Goal: Information Seeking & Learning: Learn about a topic

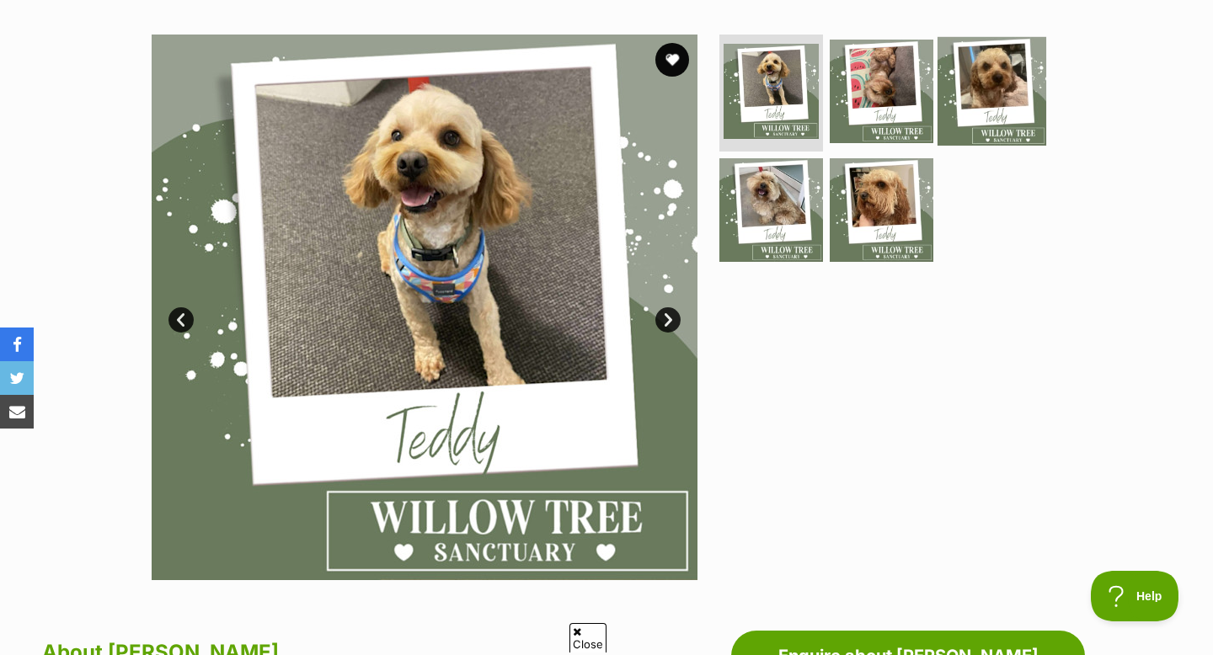
click at [978, 100] on img at bounding box center [991, 90] width 109 height 109
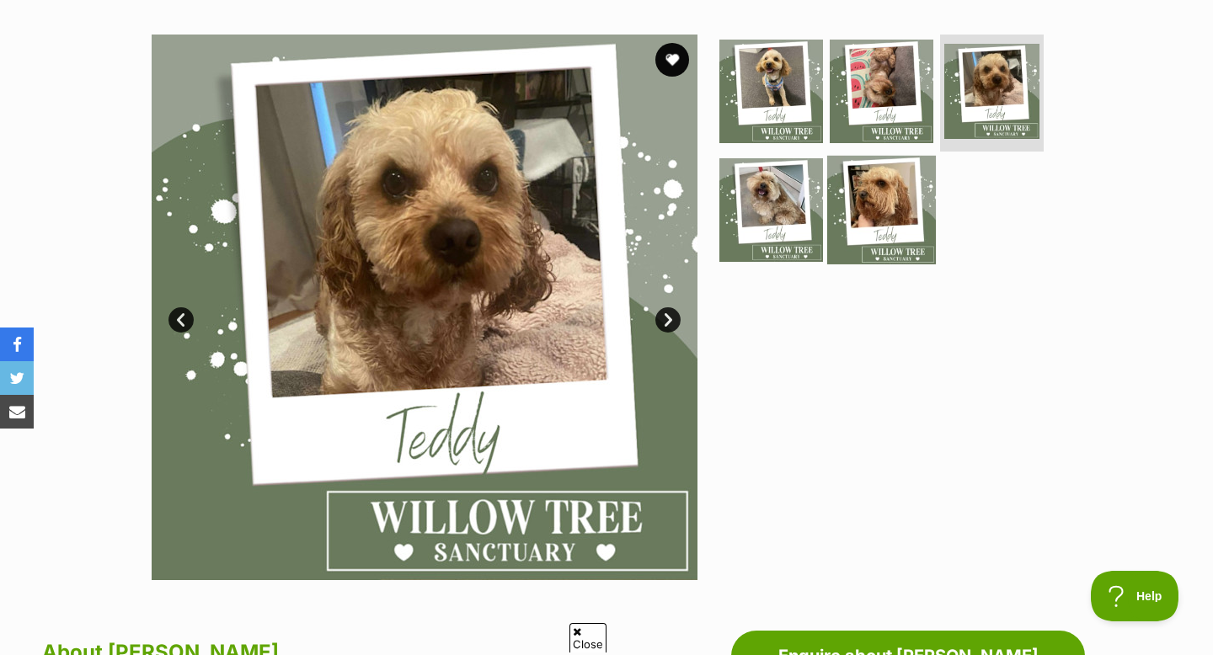
click at [900, 206] on img at bounding box center [881, 210] width 109 height 109
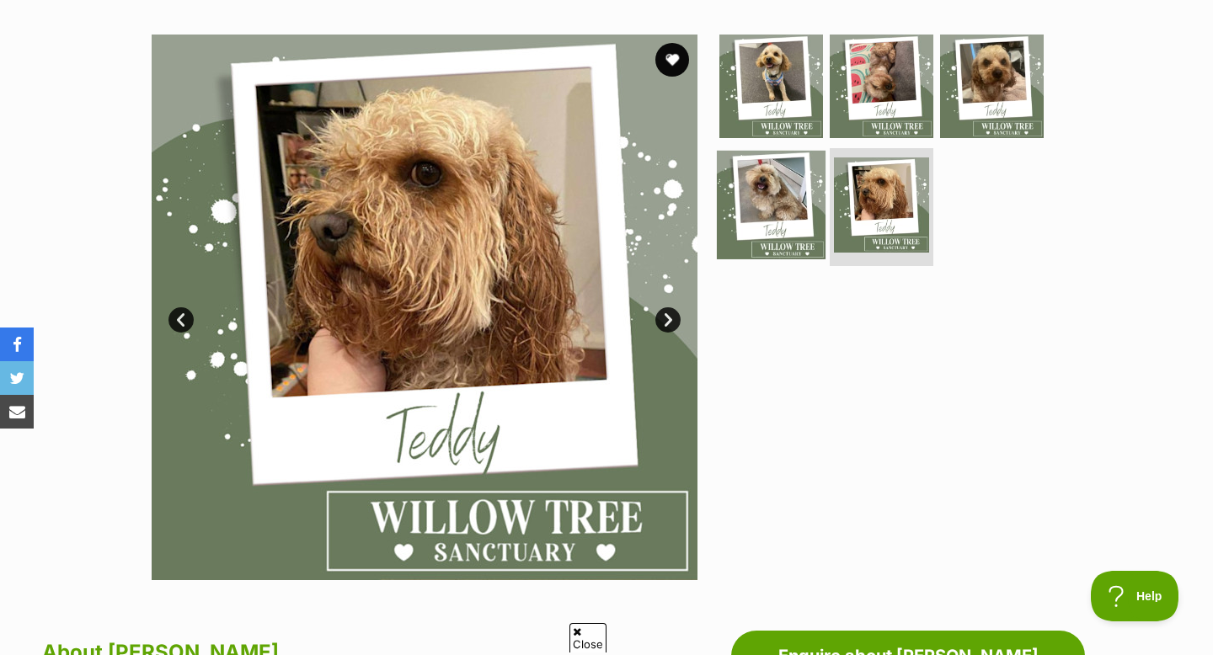
click at [805, 196] on img at bounding box center [771, 205] width 109 height 109
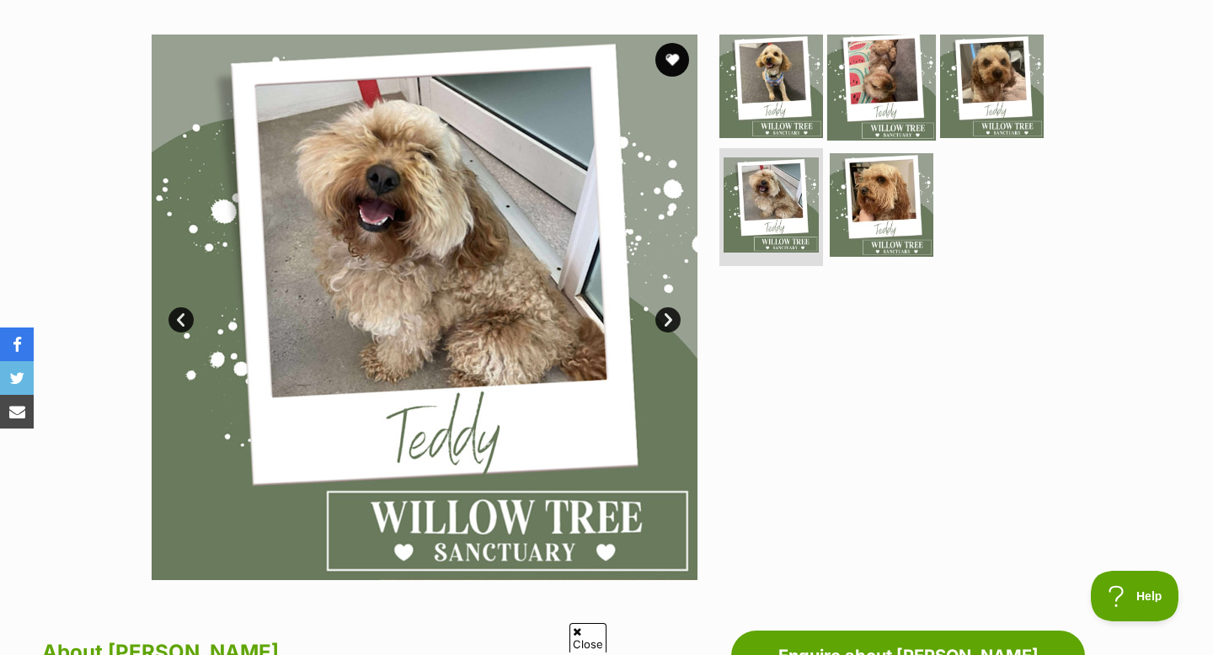
click at [902, 108] on img at bounding box center [881, 85] width 109 height 109
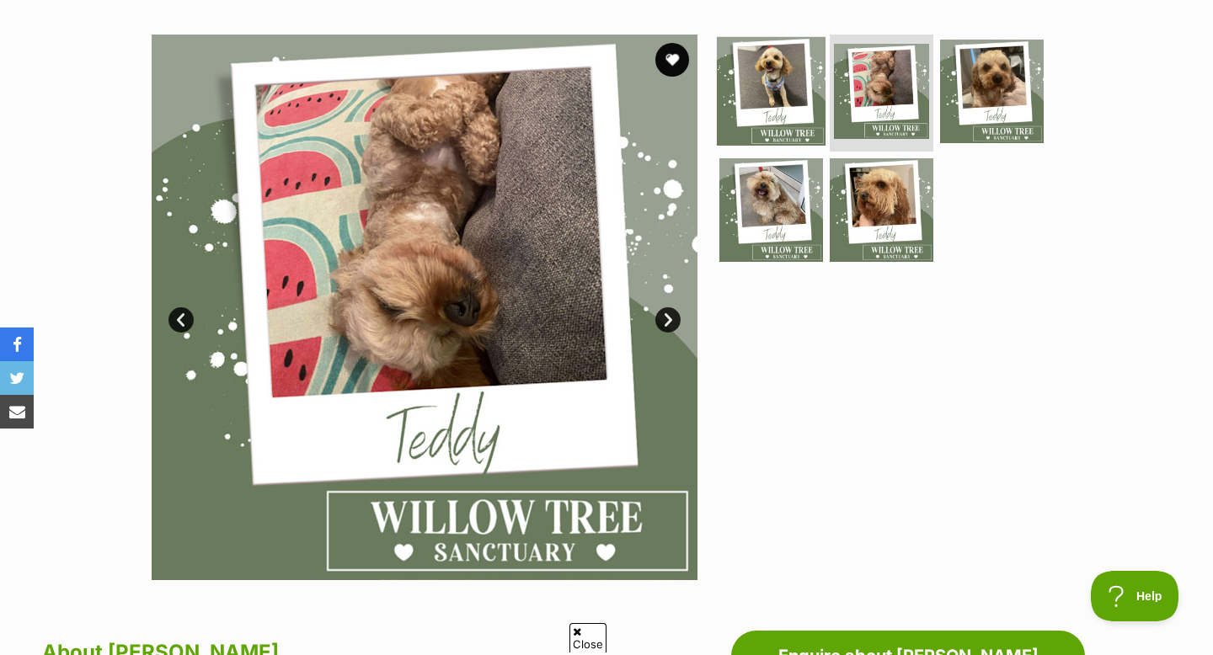
click at [809, 99] on img at bounding box center [771, 90] width 109 height 109
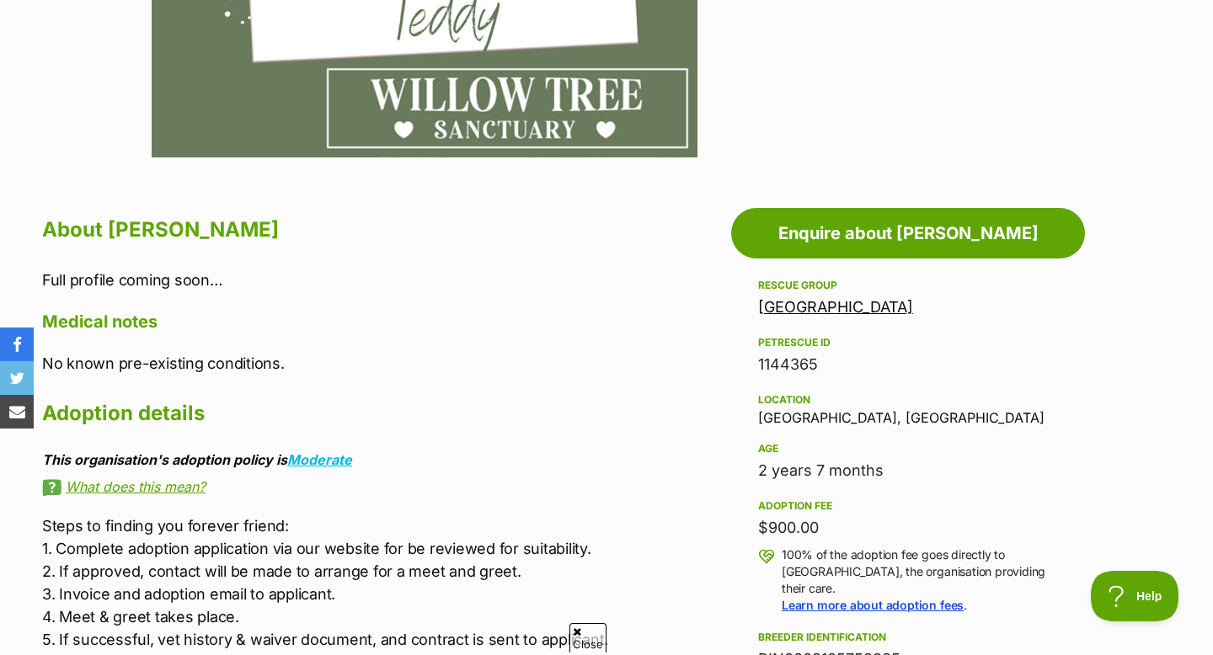
scroll to position [712, 0]
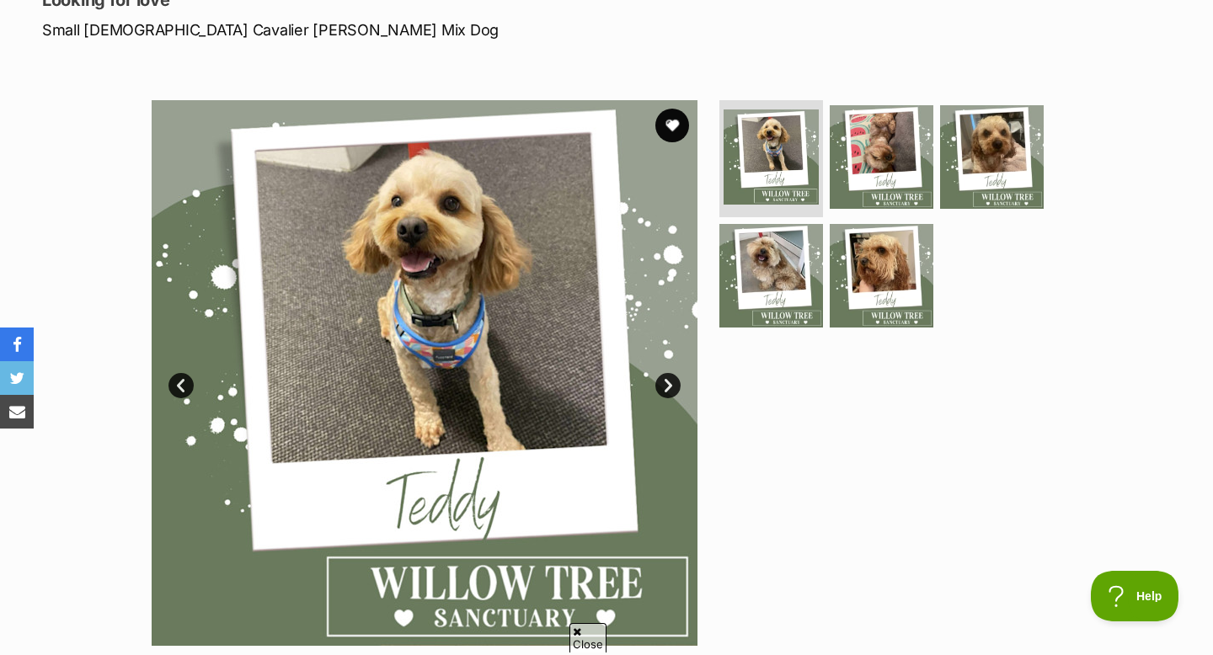
scroll to position [247, 0]
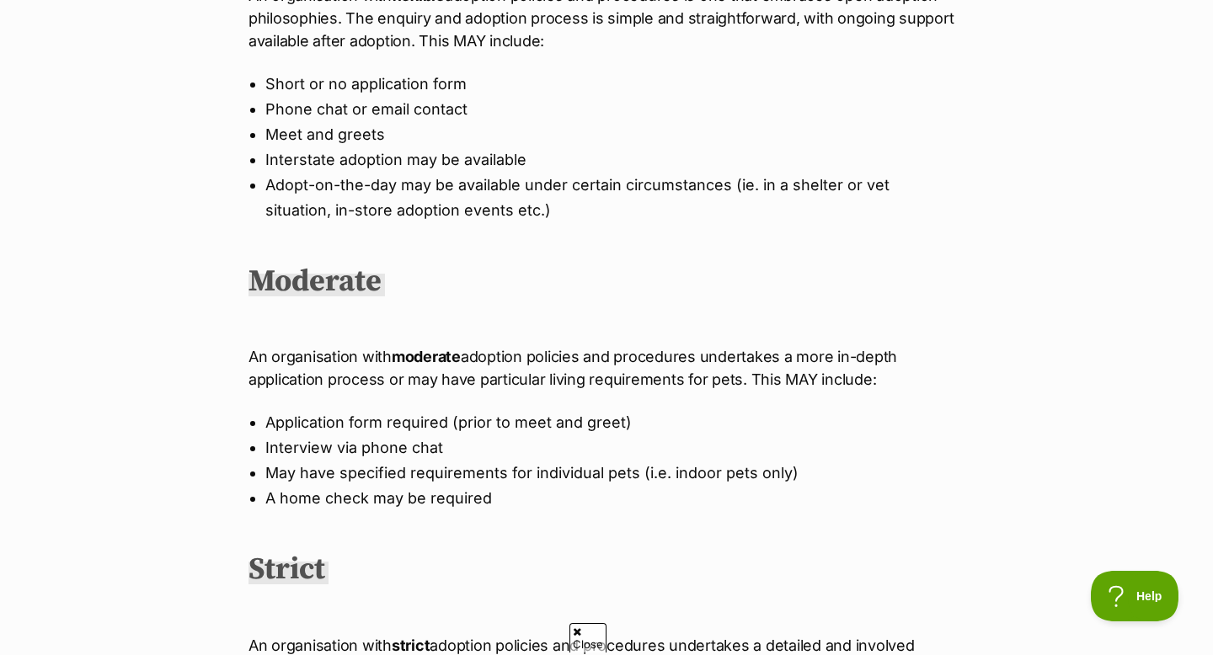
scroll to position [621, 0]
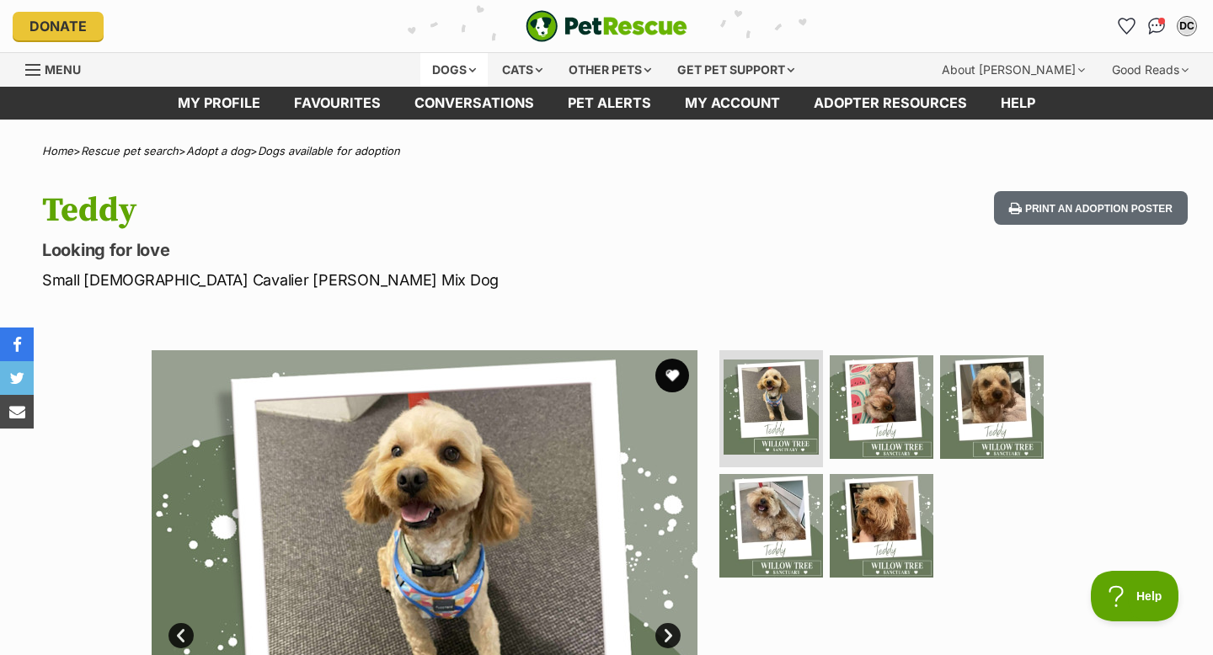
click at [443, 72] on div "Dogs" at bounding box center [453, 70] width 67 height 34
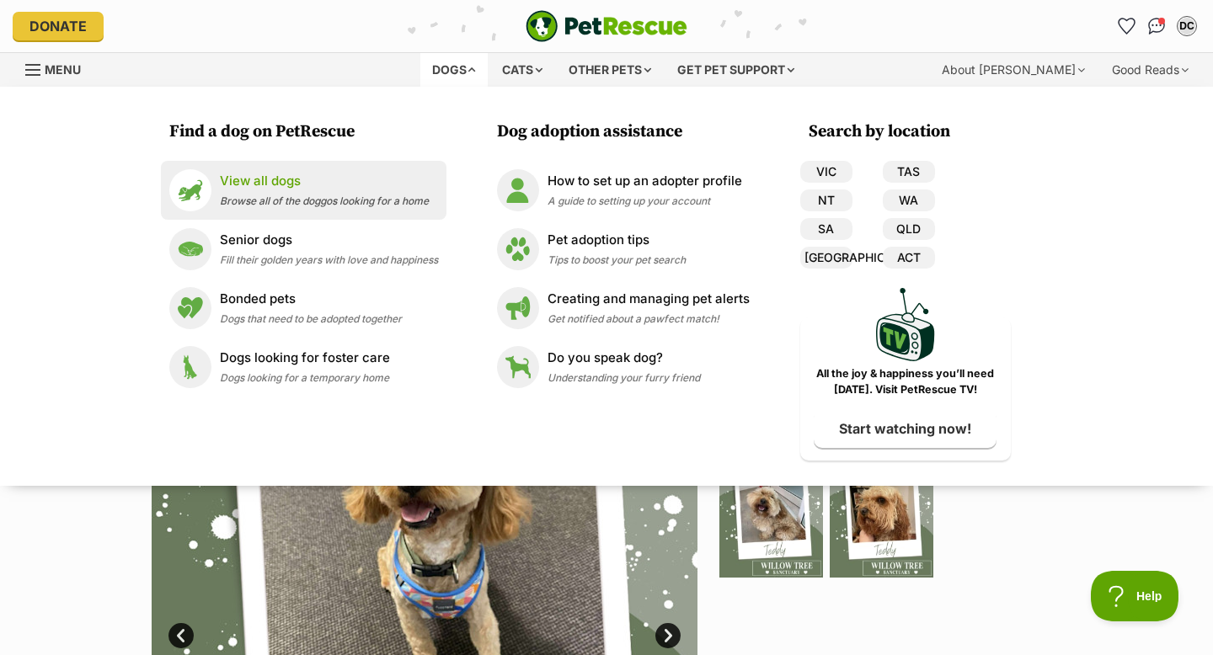
click at [269, 192] on div "View all dogs Browse all of the doggos looking for a home" at bounding box center [324, 190] width 209 height 36
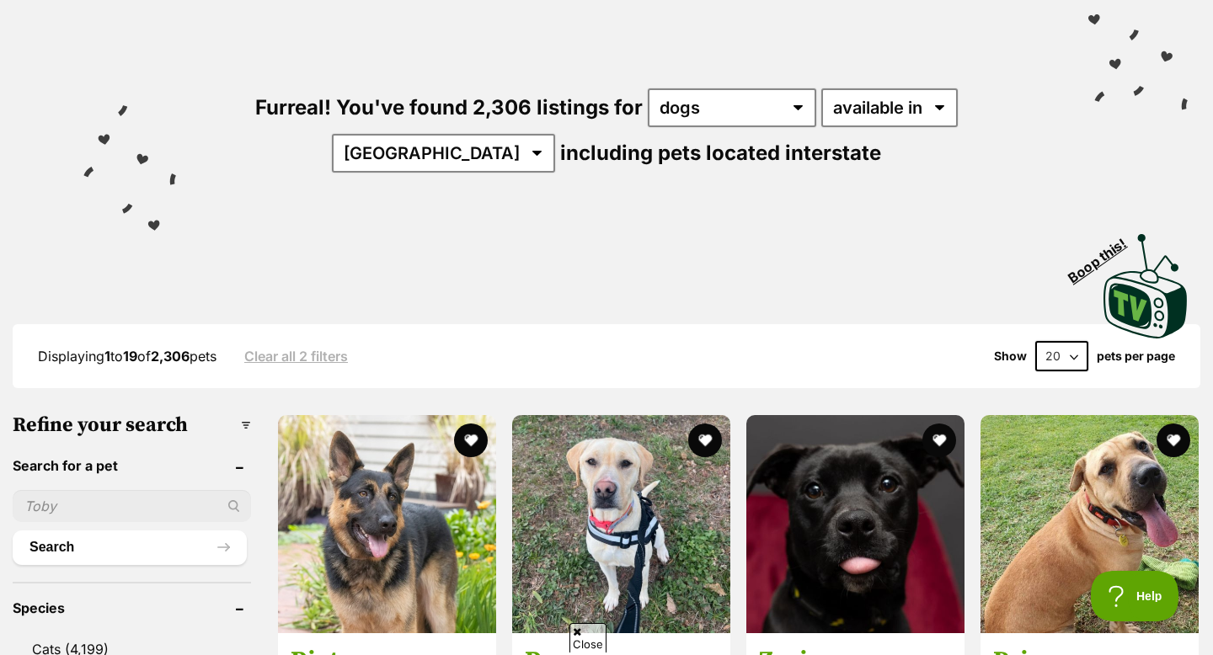
scroll to position [156, 0]
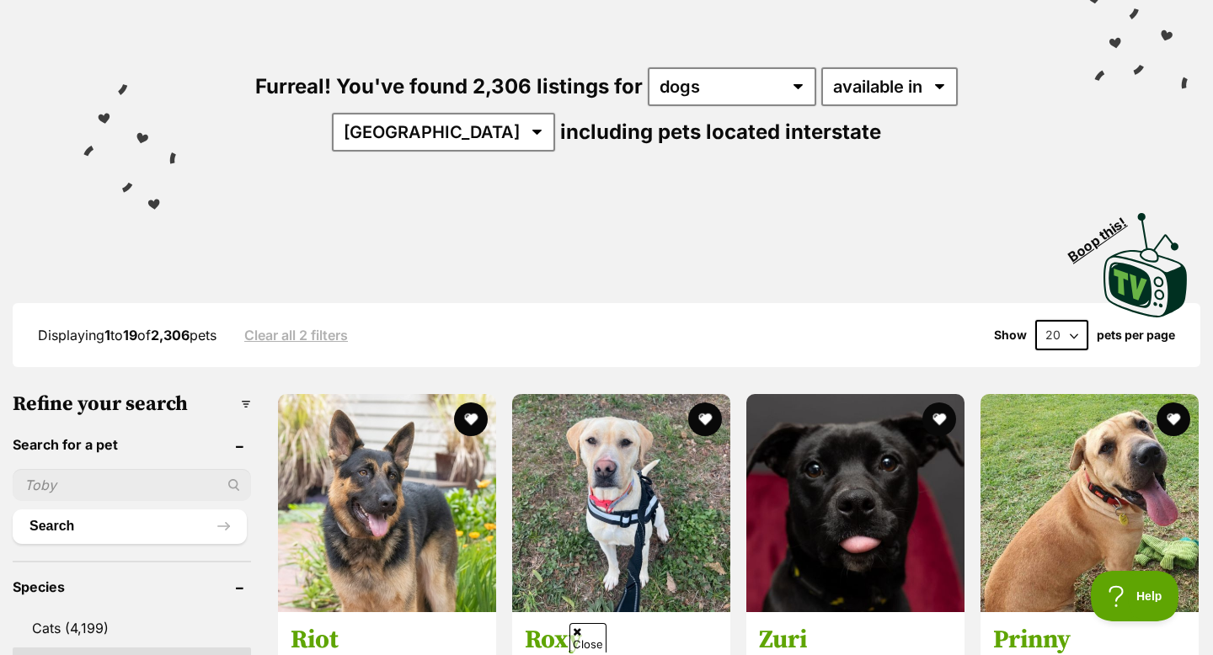
click at [88, 481] on input "text" at bounding box center [132, 485] width 238 height 32
type input "teddy"
click at [147, 525] on button "Search" at bounding box center [130, 526] width 234 height 34
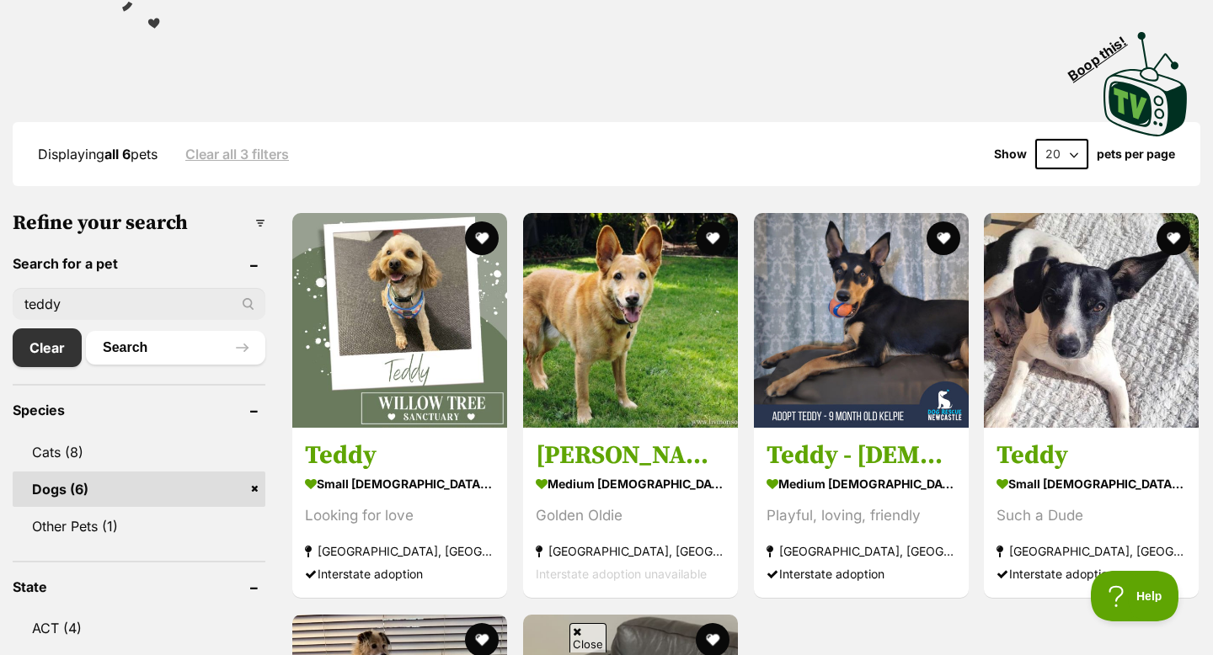
scroll to position [340, 0]
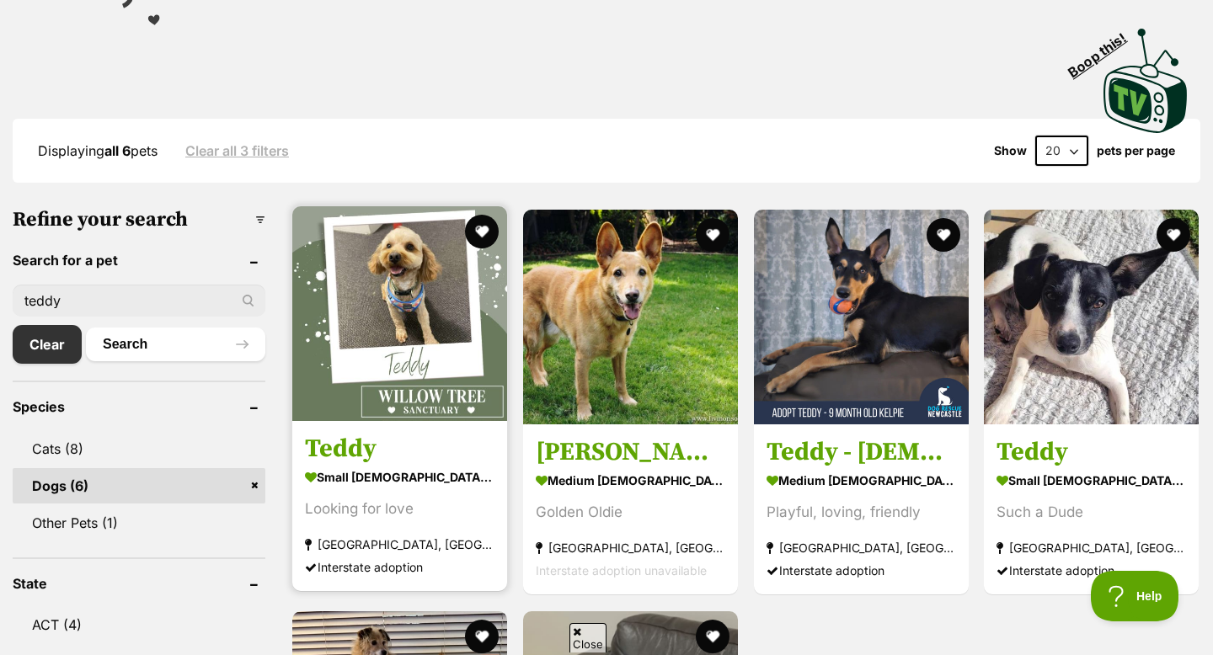
click at [413, 470] on strong "small male Dog" at bounding box center [399, 478] width 189 height 24
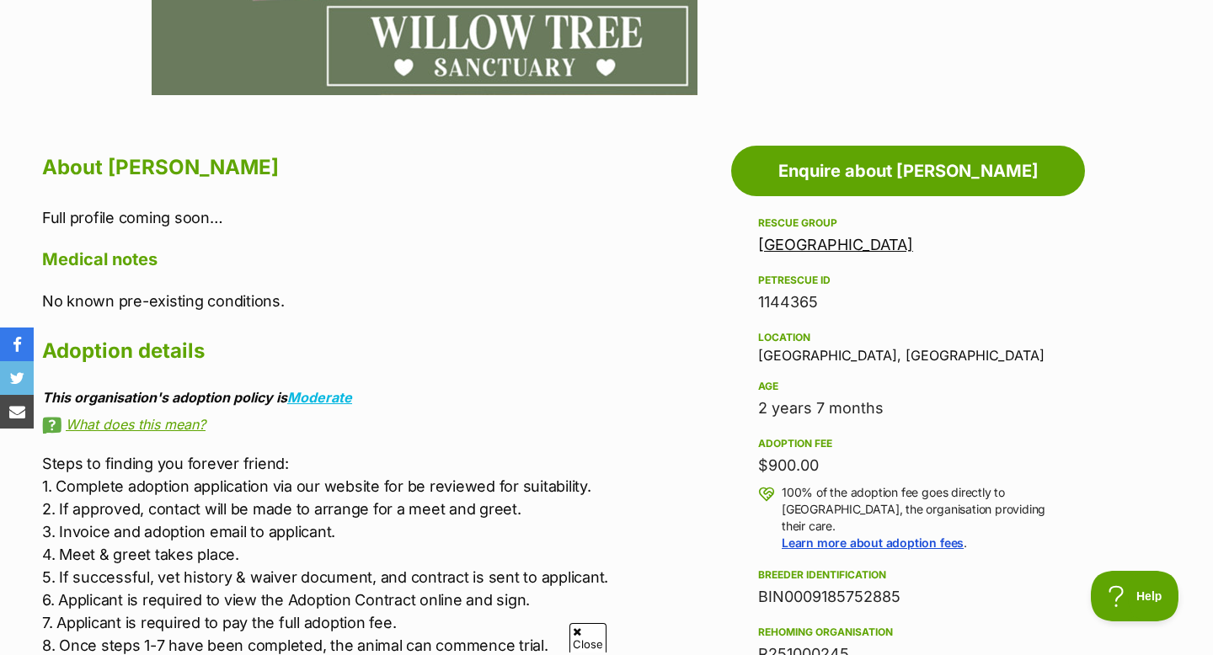
scroll to position [812, 0]
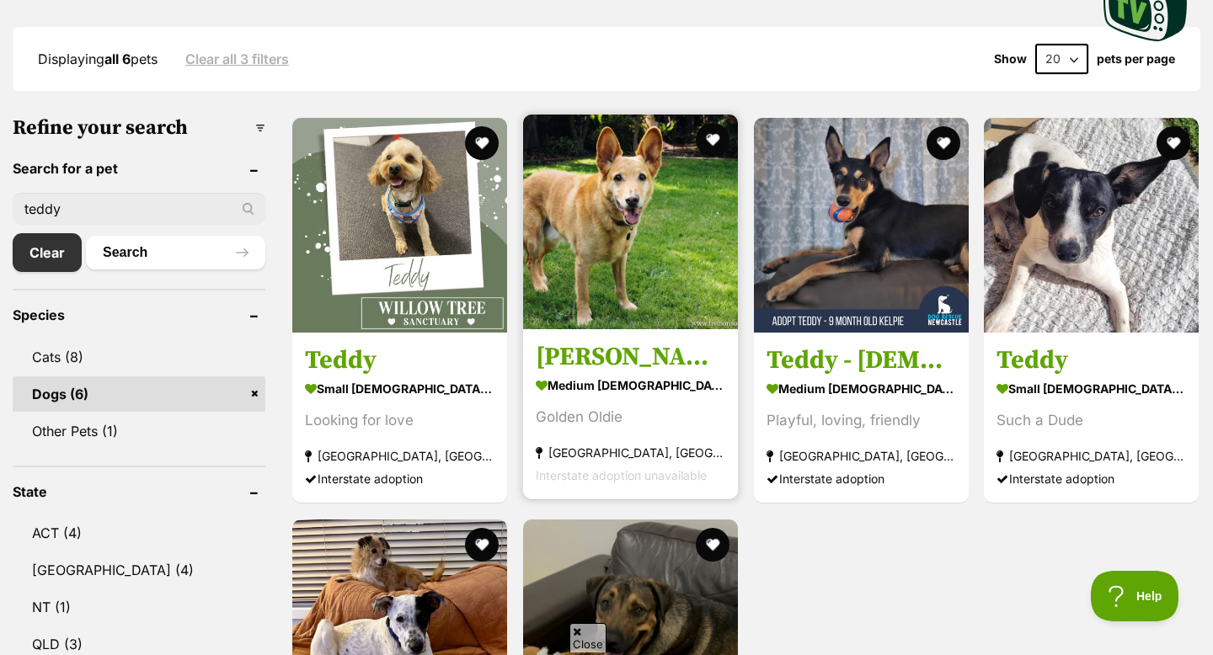
scroll to position [299, 0]
